Goal: Task Accomplishment & Management: Use online tool/utility

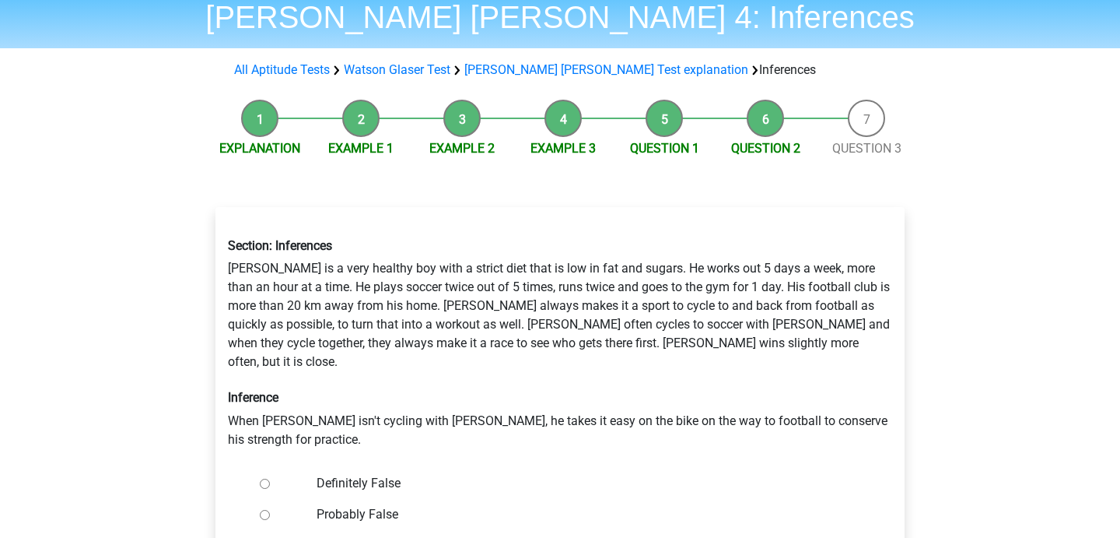
scroll to position [47, 0]
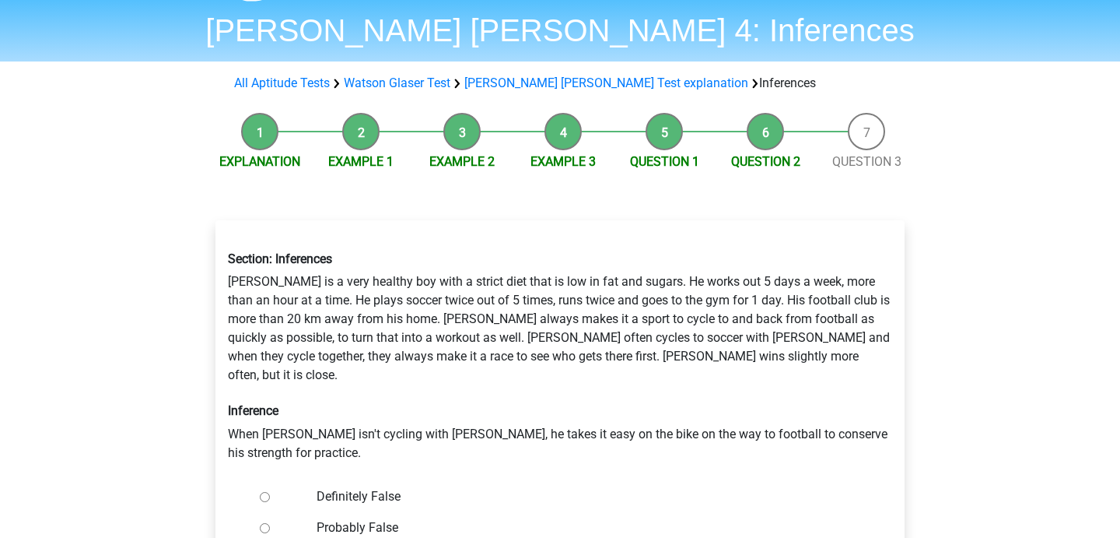
click at [751, 142] on li "Question 2" at bounding box center [765, 142] width 101 height 58
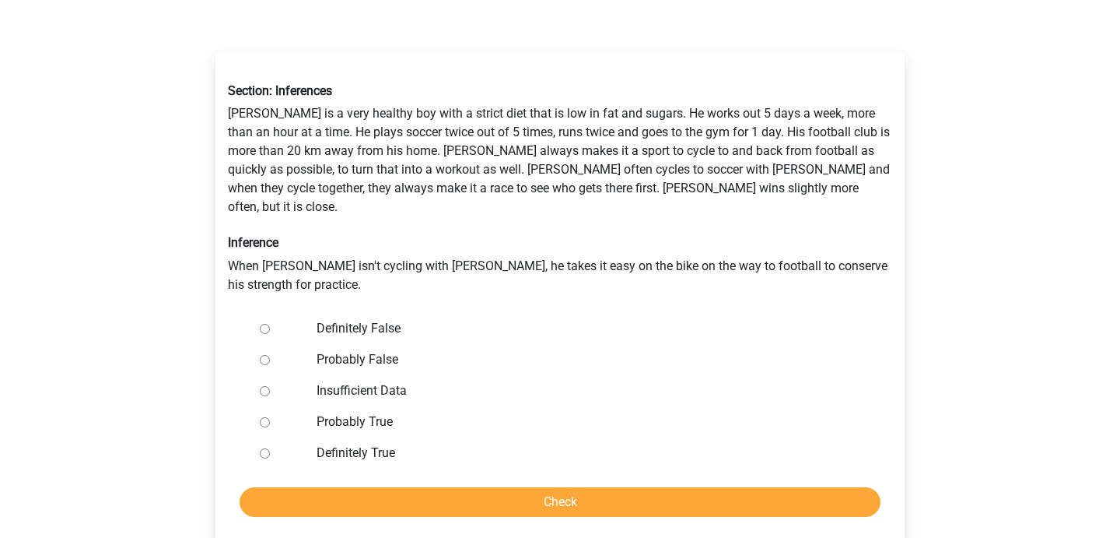
scroll to position [215, 0]
click at [453, 127] on div "Section: Inferences Rowan is a very healthy boy with a strict diet that is low …" at bounding box center [560, 189] width 688 height 235
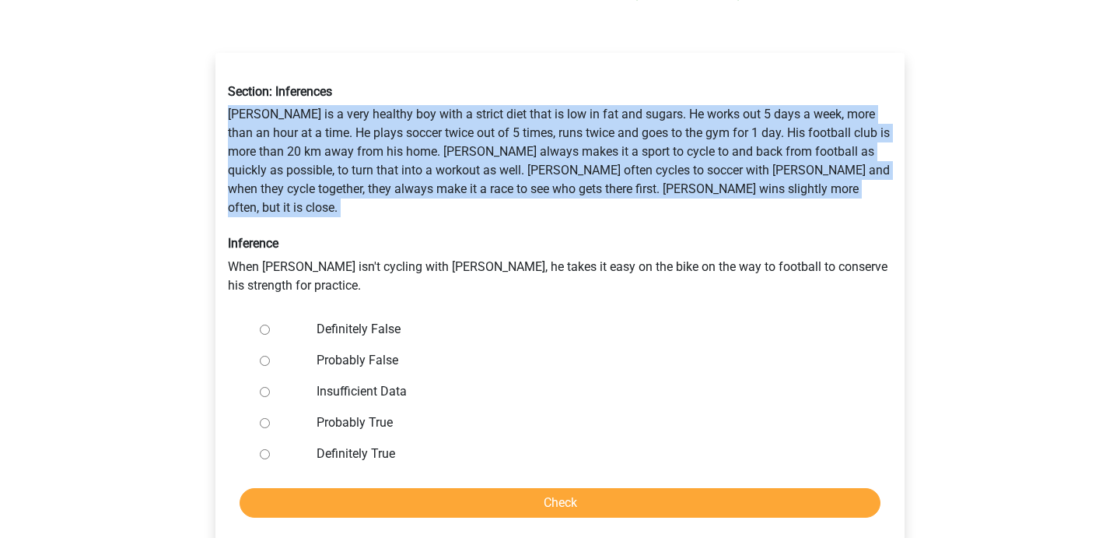
click at [453, 127] on div "Section: Inferences Rowan is a very healthy boy with a strict diet that is low …" at bounding box center [560, 189] width 688 height 235
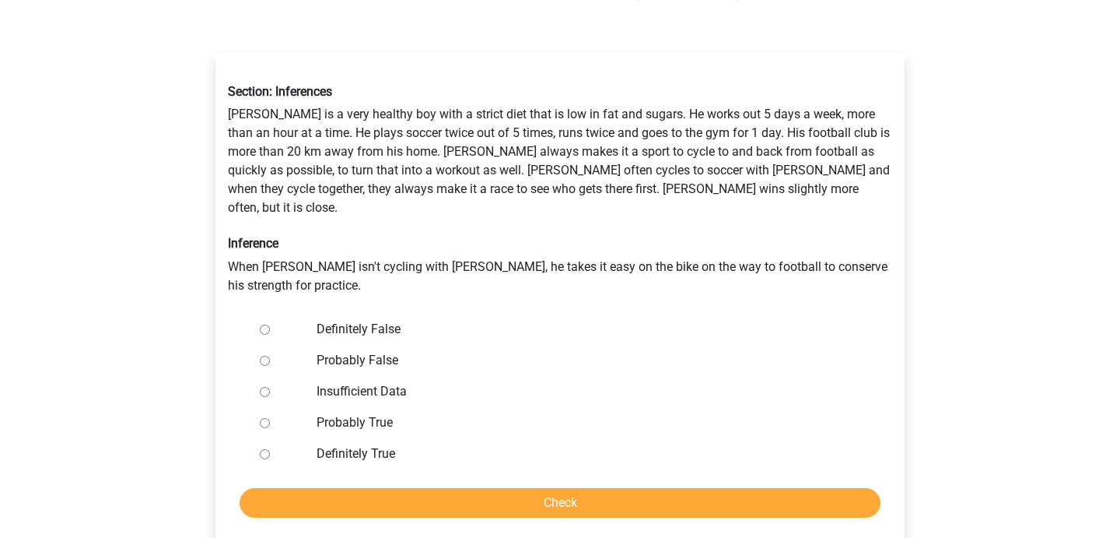
click at [359, 320] on label "Definitely False" at bounding box center [586, 329] width 538 height 19
click at [270, 324] on input "Definitely False" at bounding box center [265, 329] width 10 height 10
radio input "true"
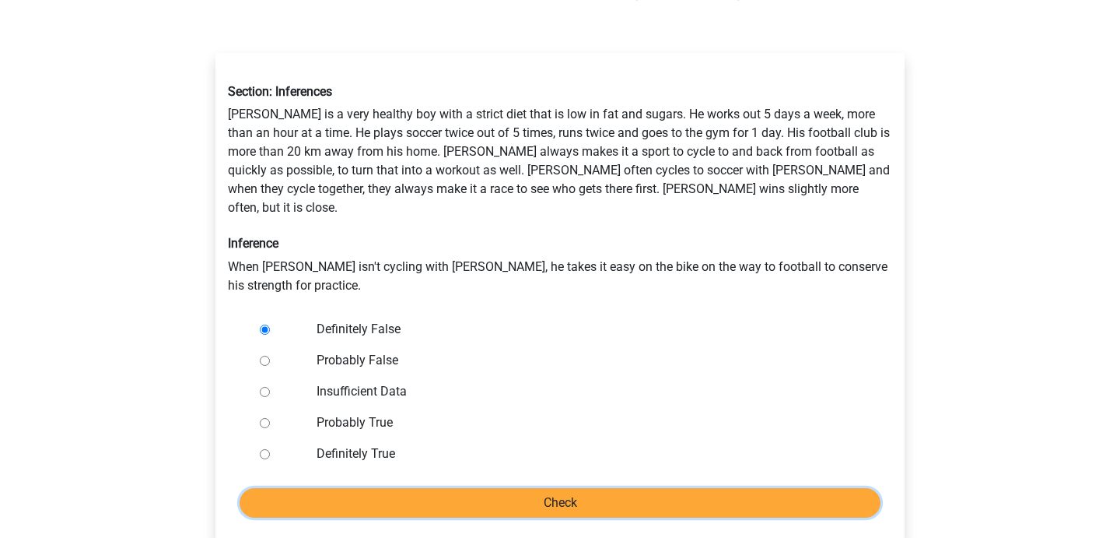
click at [384, 488] on input "Check" at bounding box center [560, 503] width 641 height 30
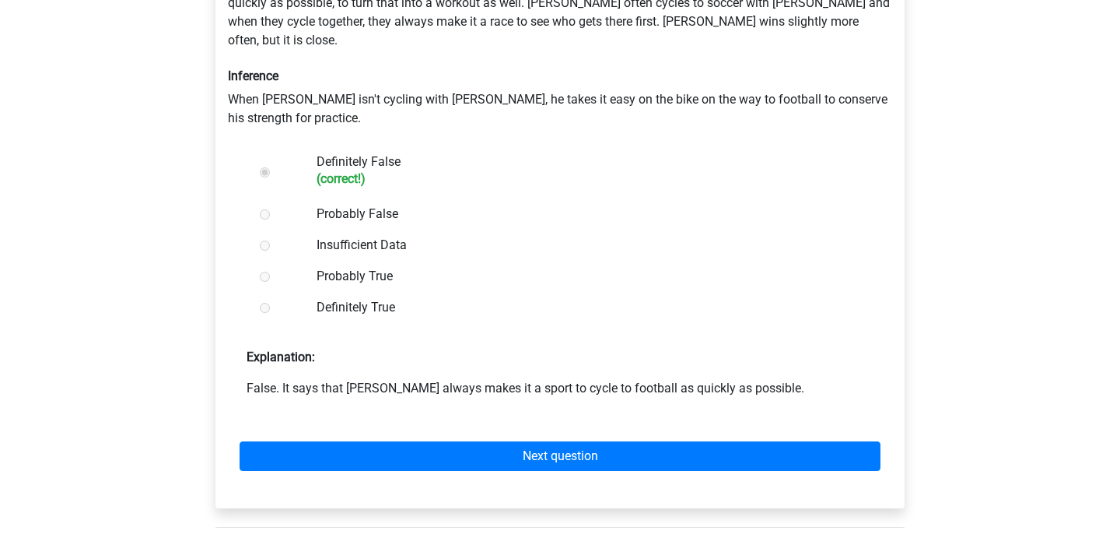
scroll to position [426, 0]
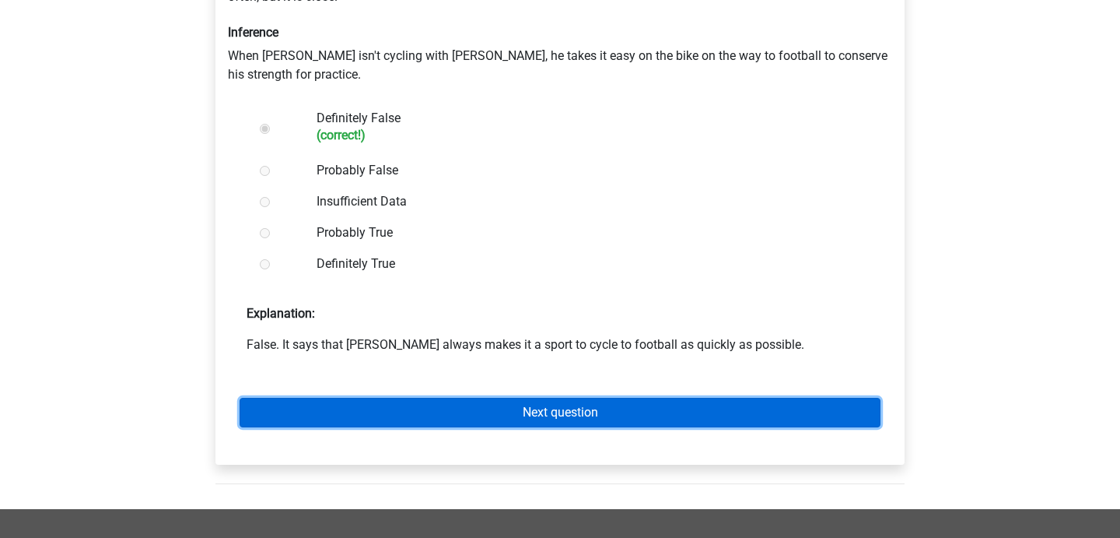
click at [451, 398] on link "Next question" at bounding box center [560, 413] width 641 height 30
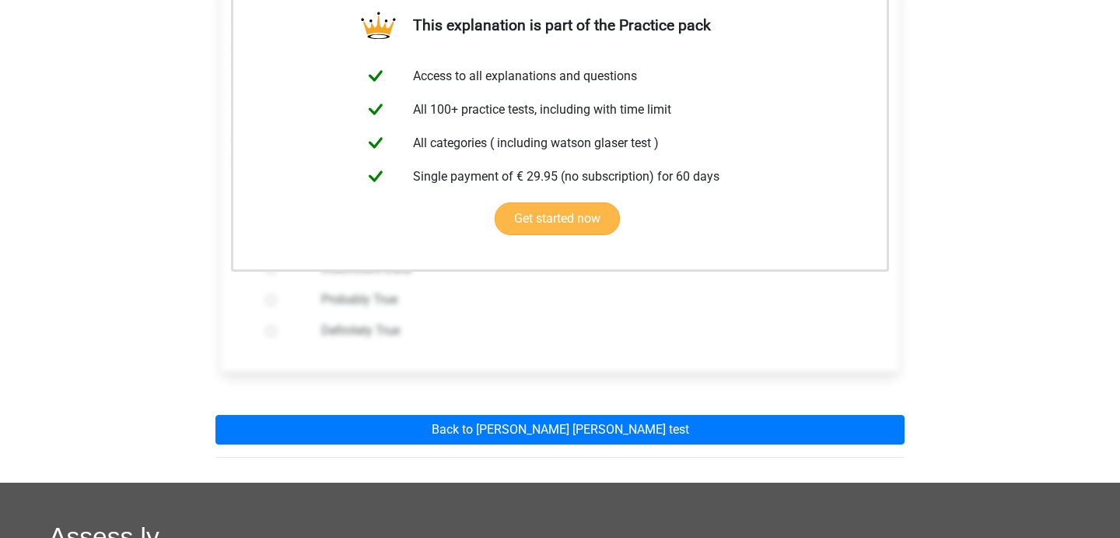
scroll to position [303, 0]
